Goal: Task Accomplishment & Management: Manage account settings

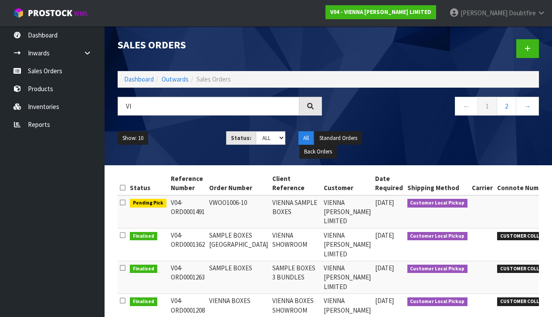
type input "V"
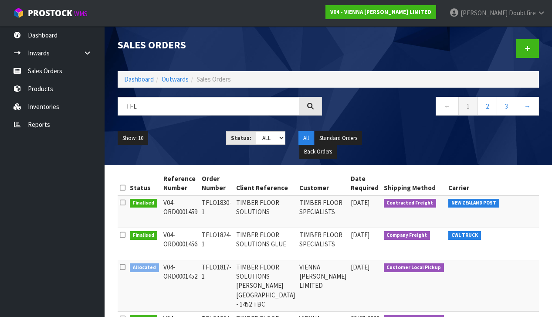
type input "TFL"
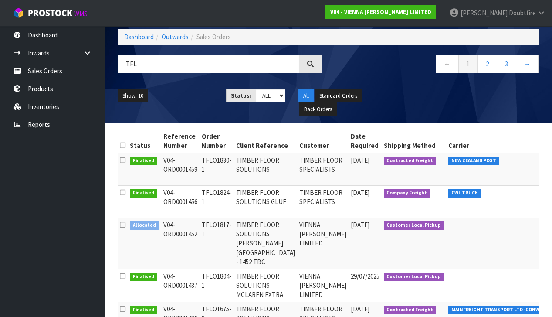
scroll to position [44, 0]
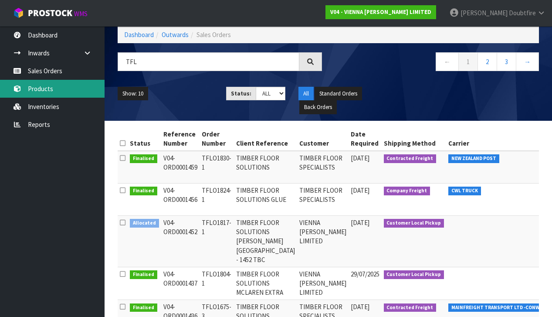
click at [45, 88] on link "Products" at bounding box center [52, 89] width 105 height 18
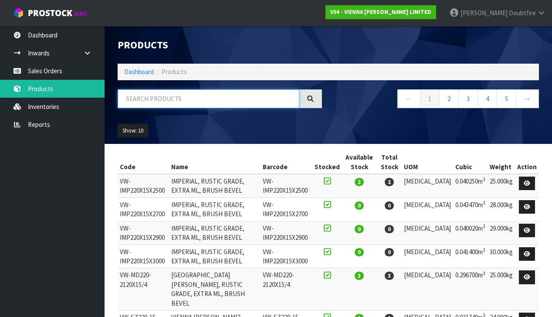
click at [154, 100] on input "text" at bounding box center [209, 98] width 182 height 19
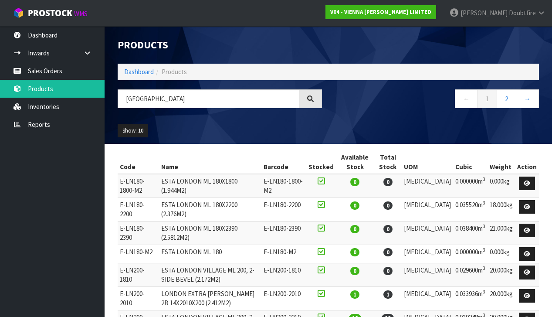
click at [149, 133] on ul "Show: 10 5 10 25 50" at bounding box center [165, 131] width 95 height 14
click at [144, 132] on button "Show: 10" at bounding box center [133, 131] width 30 height 14
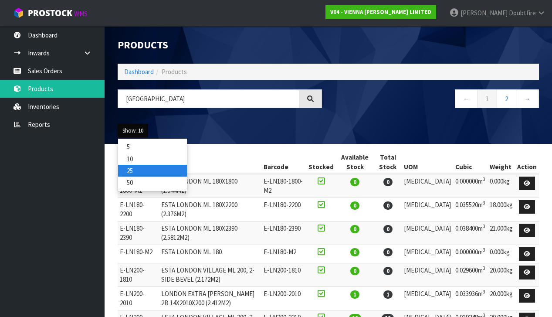
click at [136, 165] on link "25" at bounding box center [152, 171] width 69 height 12
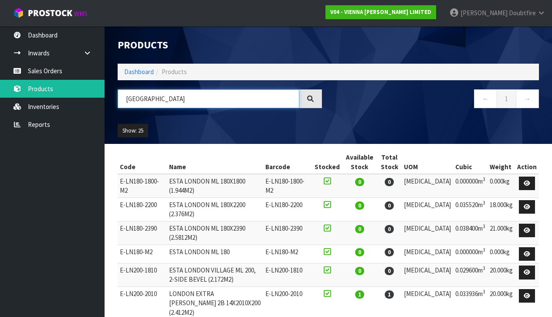
click at [162, 91] on input "[GEOGRAPHIC_DATA]" at bounding box center [209, 98] width 182 height 19
click at [164, 96] on input "[GEOGRAPHIC_DATA]" at bounding box center [209, 98] width 182 height 19
type input "L"
type input "POU"
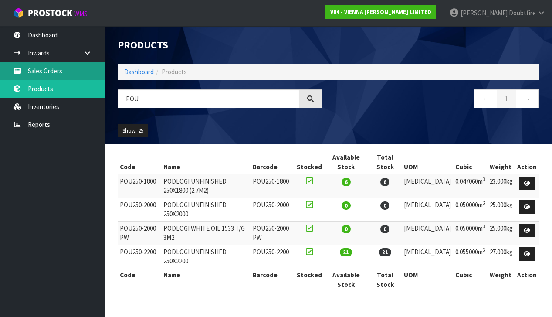
click at [44, 68] on link "Sales Orders" at bounding box center [52, 71] width 105 height 18
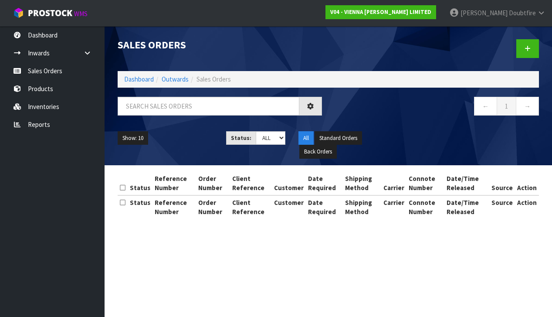
drag, startPoint x: 53, startPoint y: 71, endPoint x: 119, endPoint y: 95, distance: 70.0
click at [53, 71] on body "Toggle navigation ProStock WMS V04 - VIENNA [PERSON_NAME] LIMITED [PERSON_NAME]…" at bounding box center [276, 158] width 552 height 317
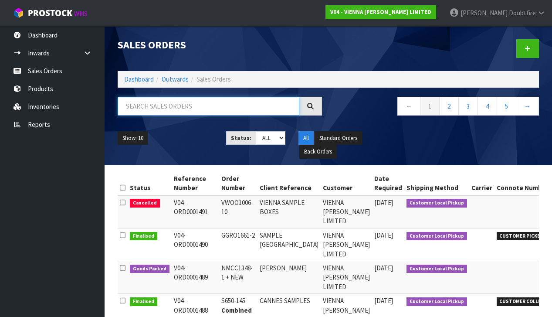
click at [151, 105] on input "text" at bounding box center [209, 106] width 182 height 19
type input "COASTAL"
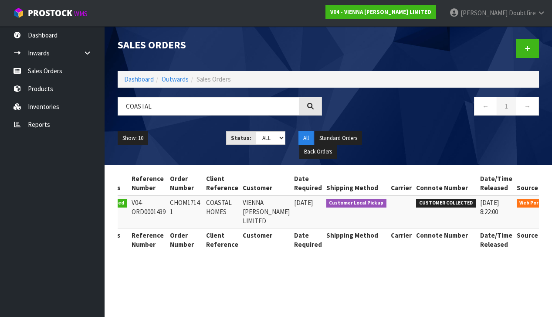
click at [551, 202] on icon at bounding box center [562, 205] width 7 height 6
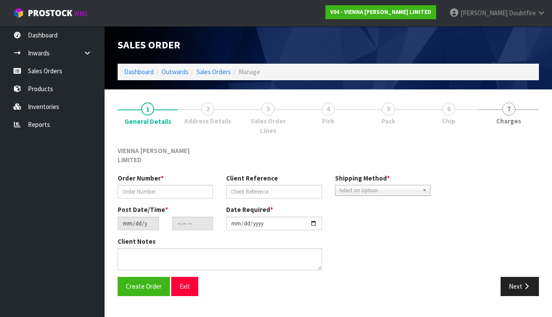
type input "CHOM1714-1"
type input "COASTAL HOMES"
type input "[DATE]"
type input "10:15:00.000"
type input "[DATE]"
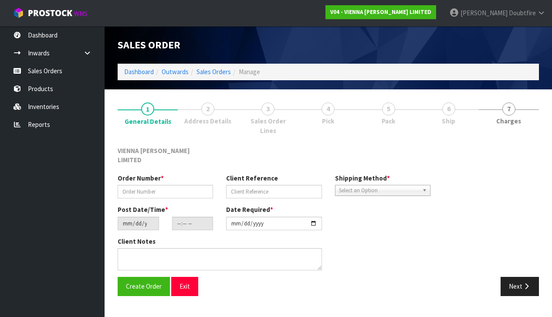
type textarea "COASTAL HOMES"
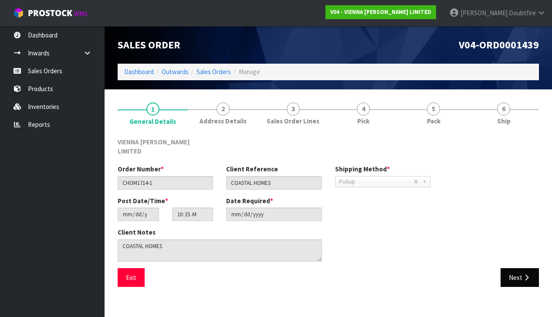
click at [509, 268] on button "Next" at bounding box center [519, 277] width 38 height 19
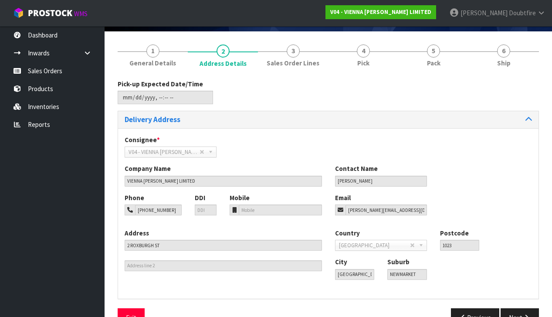
scroll to position [60, 0]
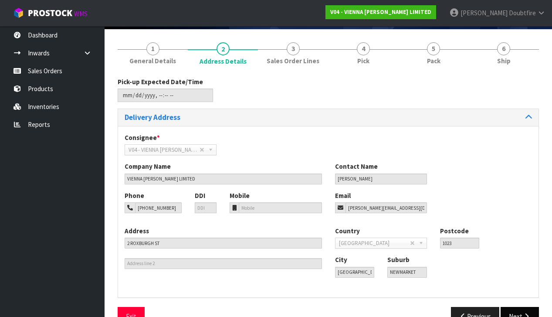
click at [519, 312] on button "Next" at bounding box center [519, 316] width 38 height 19
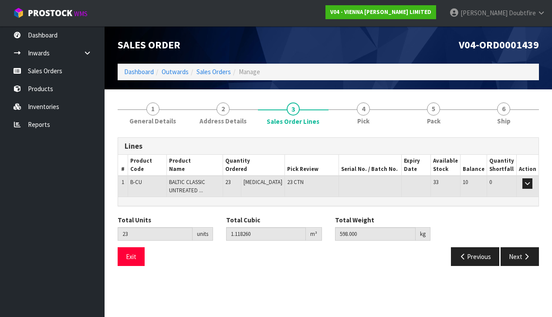
scroll to position [0, 0]
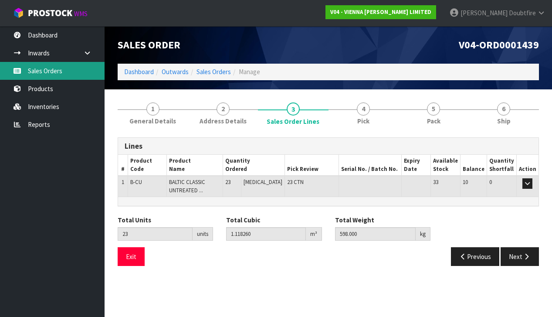
click at [54, 74] on link "Sales Orders" at bounding box center [52, 71] width 105 height 18
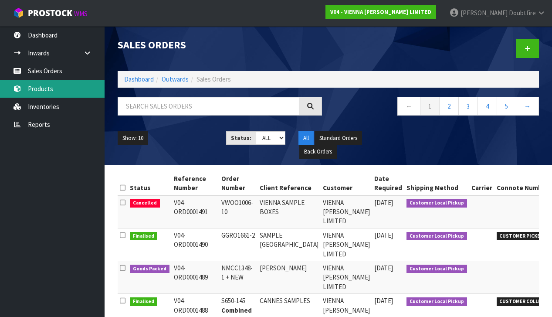
click at [47, 92] on link "Products" at bounding box center [52, 89] width 105 height 18
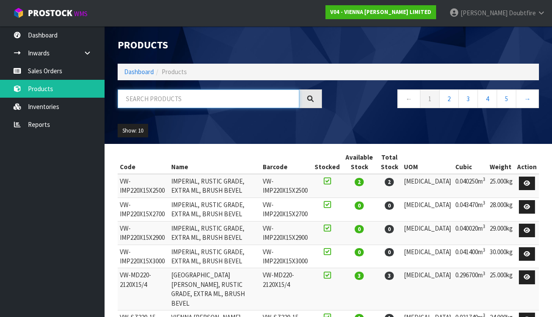
click at [140, 101] on input "text" at bounding box center [209, 98] width 182 height 19
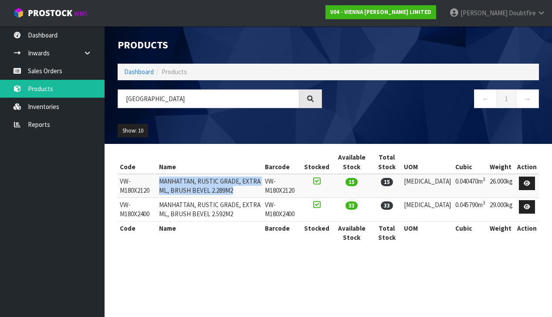
drag, startPoint x: 167, startPoint y: 179, endPoint x: 286, endPoint y: 190, distance: 119.8
click at [263, 190] on td "MANHATTAN, RUSTIC GRADE, EXTRA ML, BRUSH BEVEL 2.289M2" at bounding box center [210, 186] width 106 height 24
copy td "MANHATTAN, RUSTIC GRADE, EXTRA ML, BRUSH BEVEL 2.289M2"
click at [227, 281] on section "Products Import Products Drop file here to import csv template Dashboard Produc…" at bounding box center [276, 158] width 552 height 317
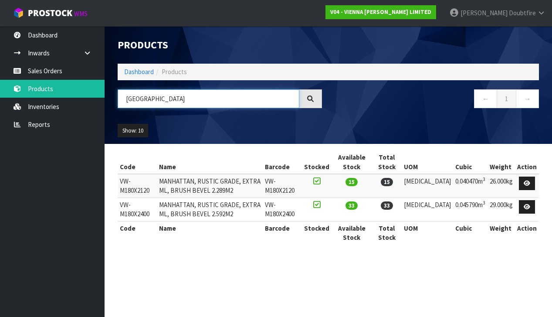
click at [176, 102] on input "[GEOGRAPHIC_DATA]" at bounding box center [209, 98] width 182 height 19
type input "M"
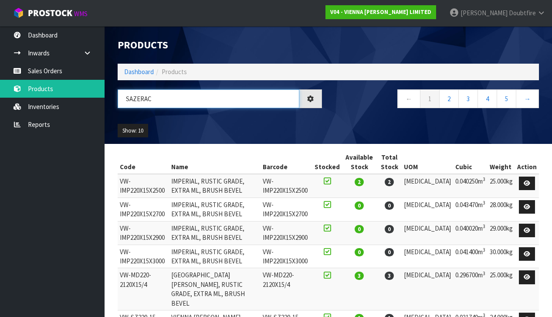
type input "SAZERAC"
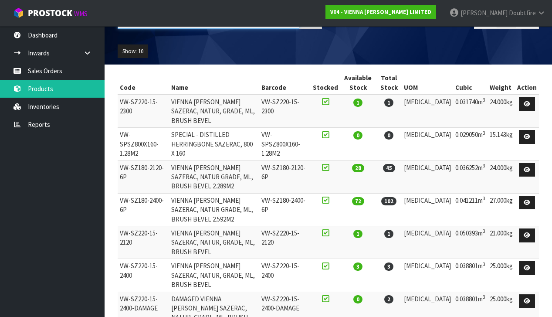
scroll to position [80, 0]
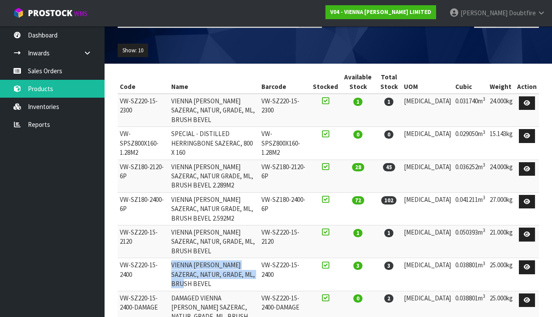
drag, startPoint x: 175, startPoint y: 214, endPoint x: 289, endPoint y: 220, distance: 114.3
click at [260, 258] on td "VIENNA [PERSON_NAME] SAZERAC, NATUR, GRADE, ML, BRUSH BEVEL" at bounding box center [214, 274] width 91 height 33
copy td "VIENNA [PERSON_NAME] SAZERAC, NATUR, GRADE, ML, BRUSH BEVEL"
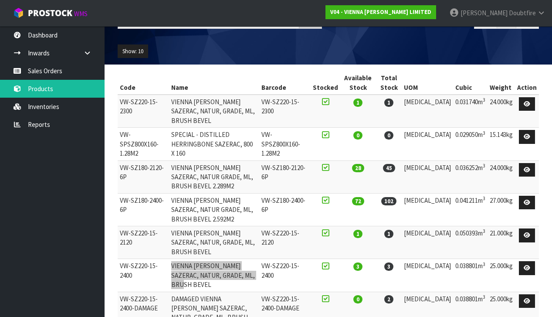
scroll to position [79, 0]
